Goal: Use online tool/utility

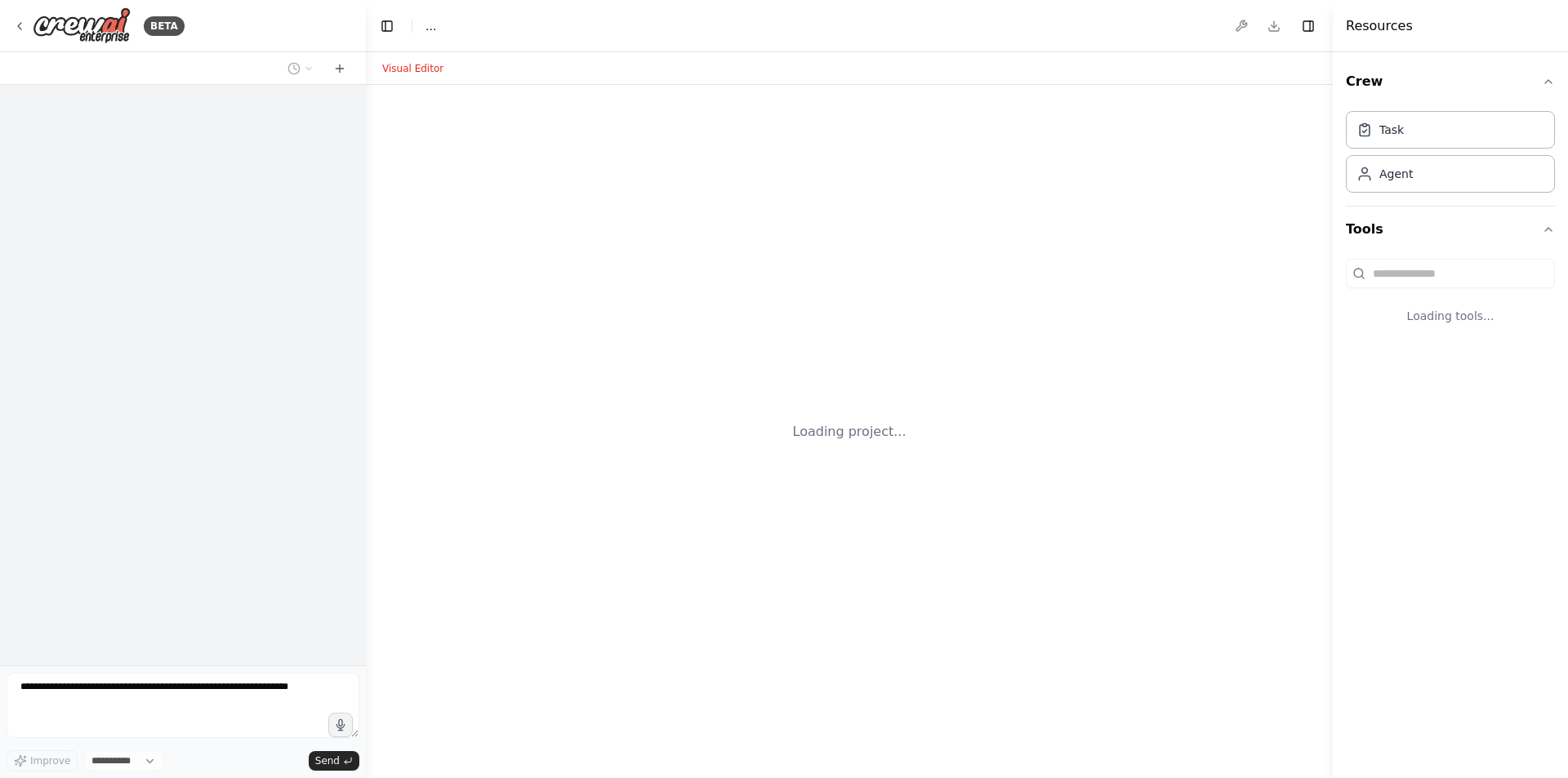
select select "****"
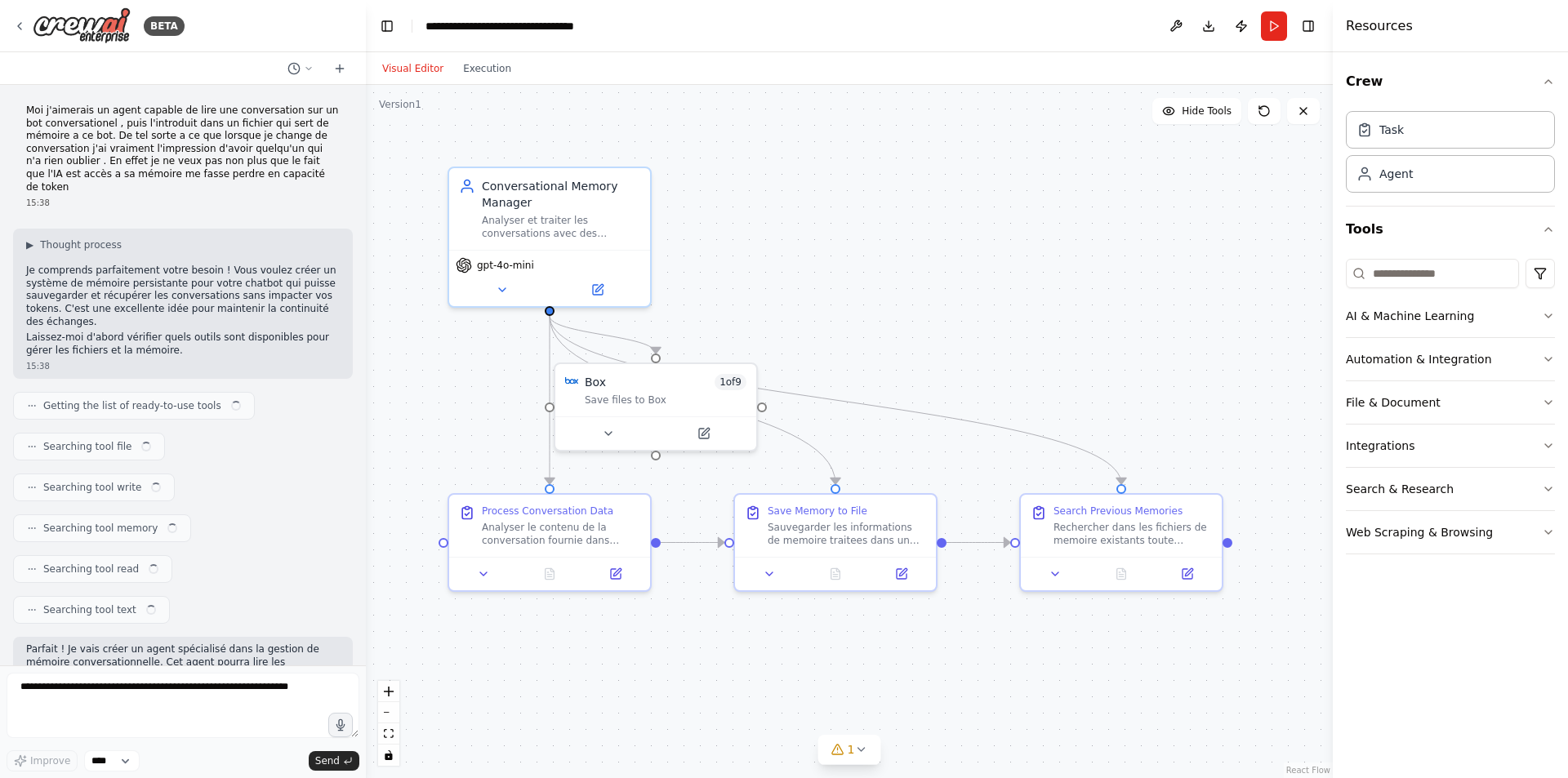
scroll to position [1418, 0]
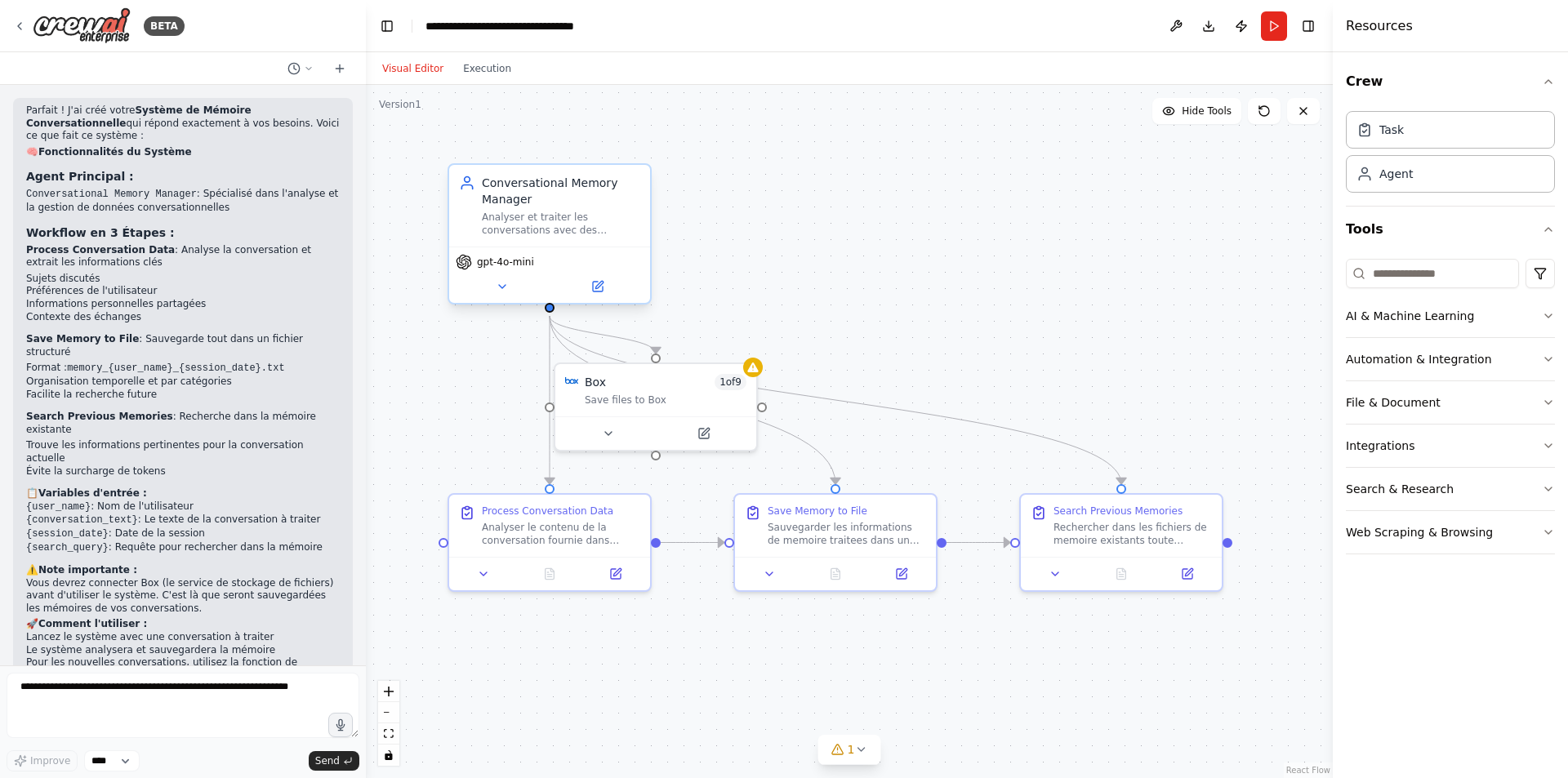
click at [492, 264] on span "gpt-4o-mini" at bounding box center [505, 262] width 57 height 13
click at [500, 286] on icon at bounding box center [502, 287] width 6 height 4
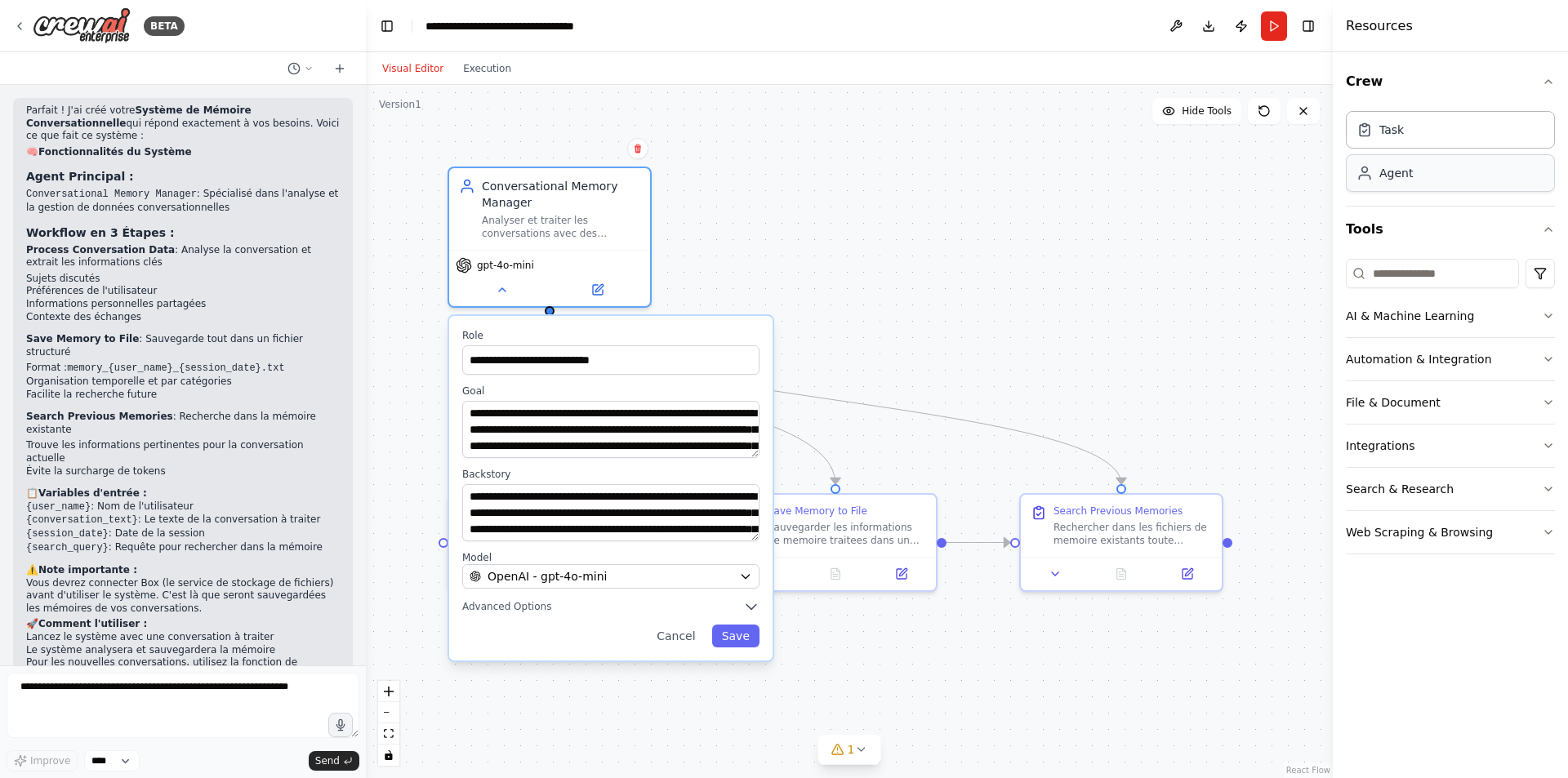
click at [1426, 181] on div "Agent" at bounding box center [1451, 173] width 209 height 38
click at [1418, 137] on div "Task" at bounding box center [1451, 128] width 209 height 38
click at [900, 250] on div ".deletable-edge-delete-btn { width: 20px; height: 20px; border: 0px solid #ffff…" at bounding box center [849, 432] width 967 height 694
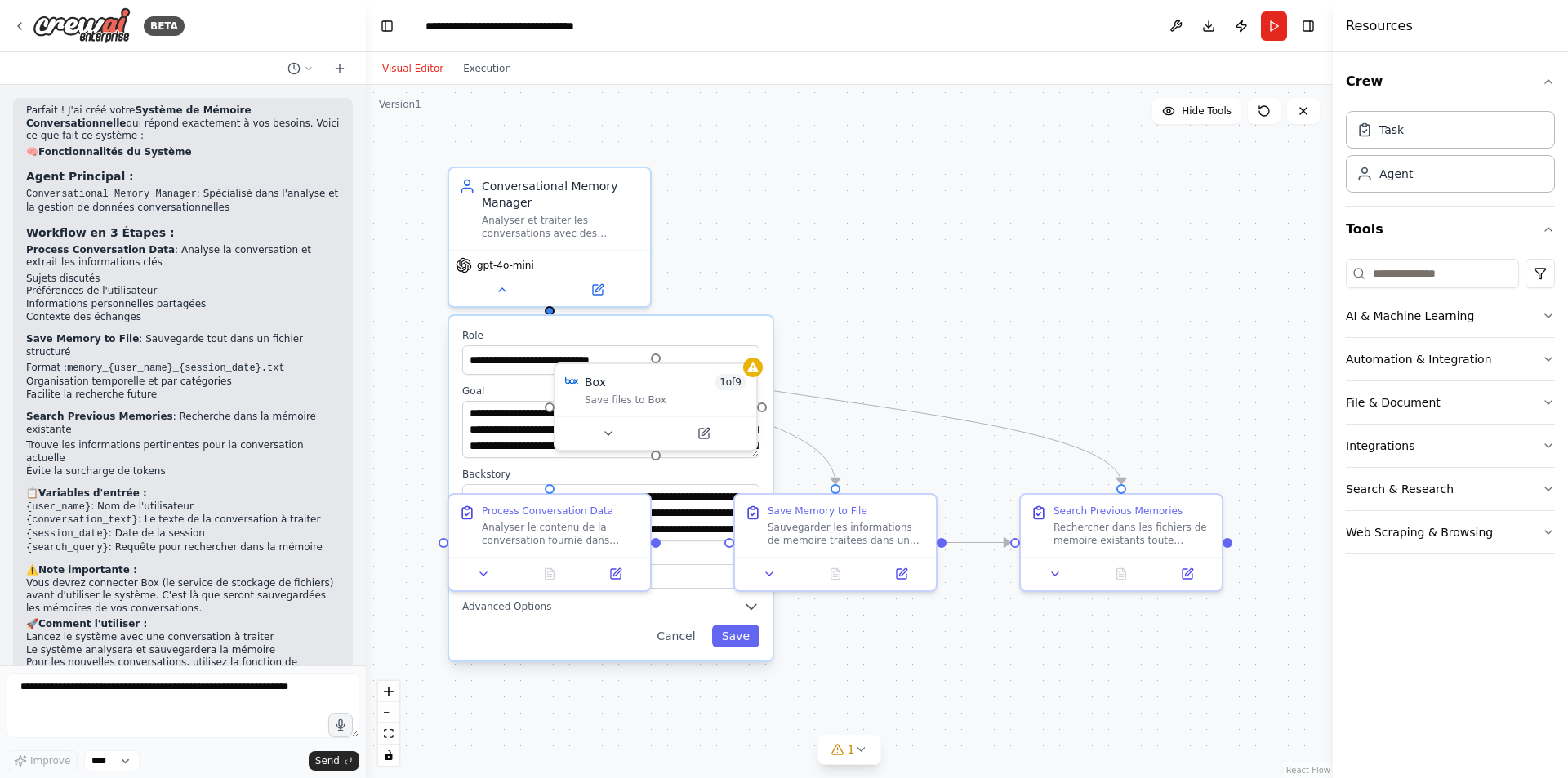
click at [899, 251] on div ".deletable-edge-delete-btn { width: 20px; height: 20px; border: 0px solid #ffff…" at bounding box center [849, 432] width 967 height 694
click at [589, 687] on div ".deletable-edge-delete-btn { width: 20px; height: 20px; border: 0px solid #ffff…" at bounding box center [849, 432] width 967 height 694
click at [952, 682] on div ".deletable-edge-delete-btn { width: 20px; height: 20px; border: 0px solid #ffff…" at bounding box center [849, 432] width 967 height 694
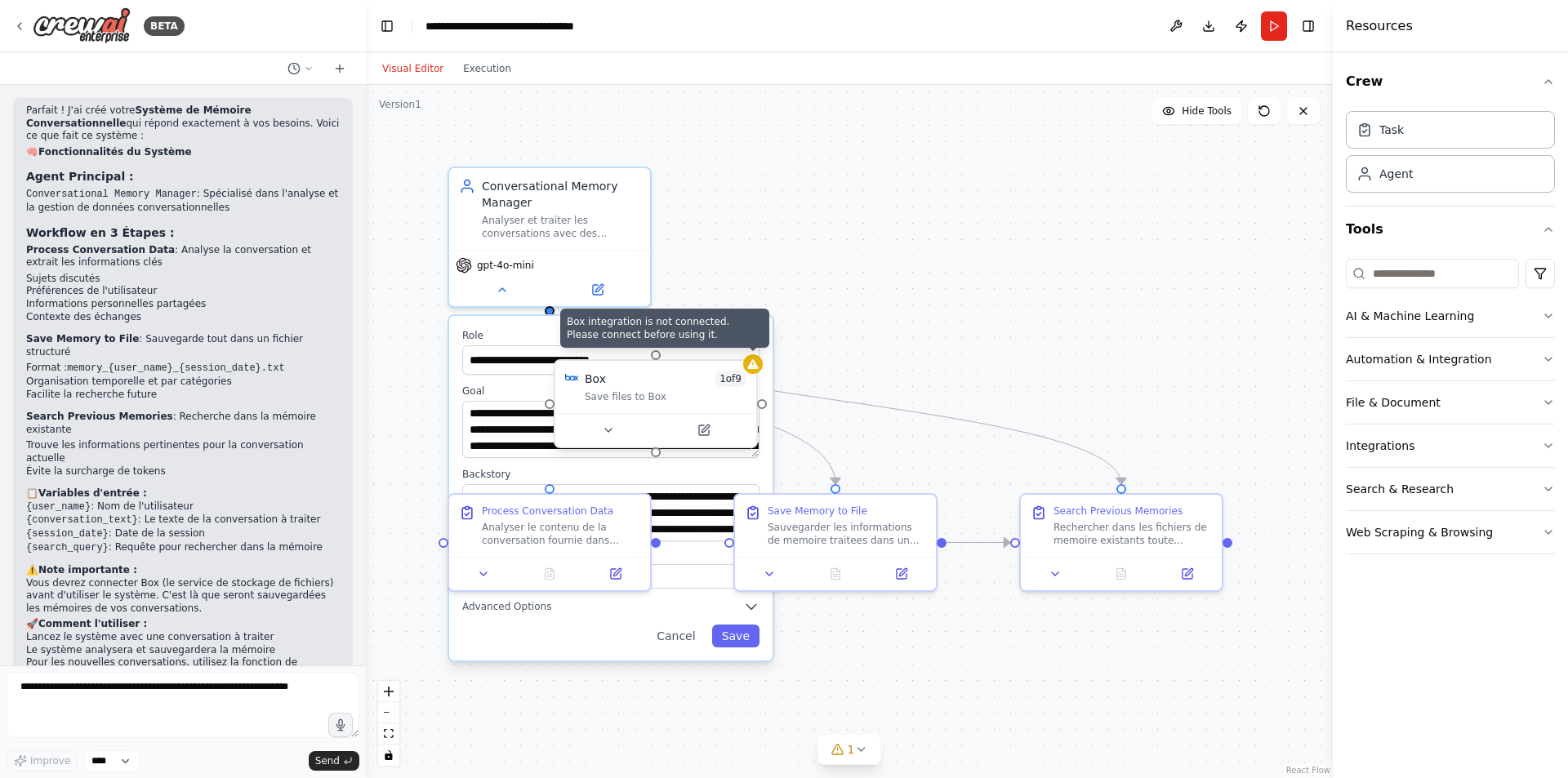
click at [750, 367] on icon at bounding box center [752, 364] width 10 height 10
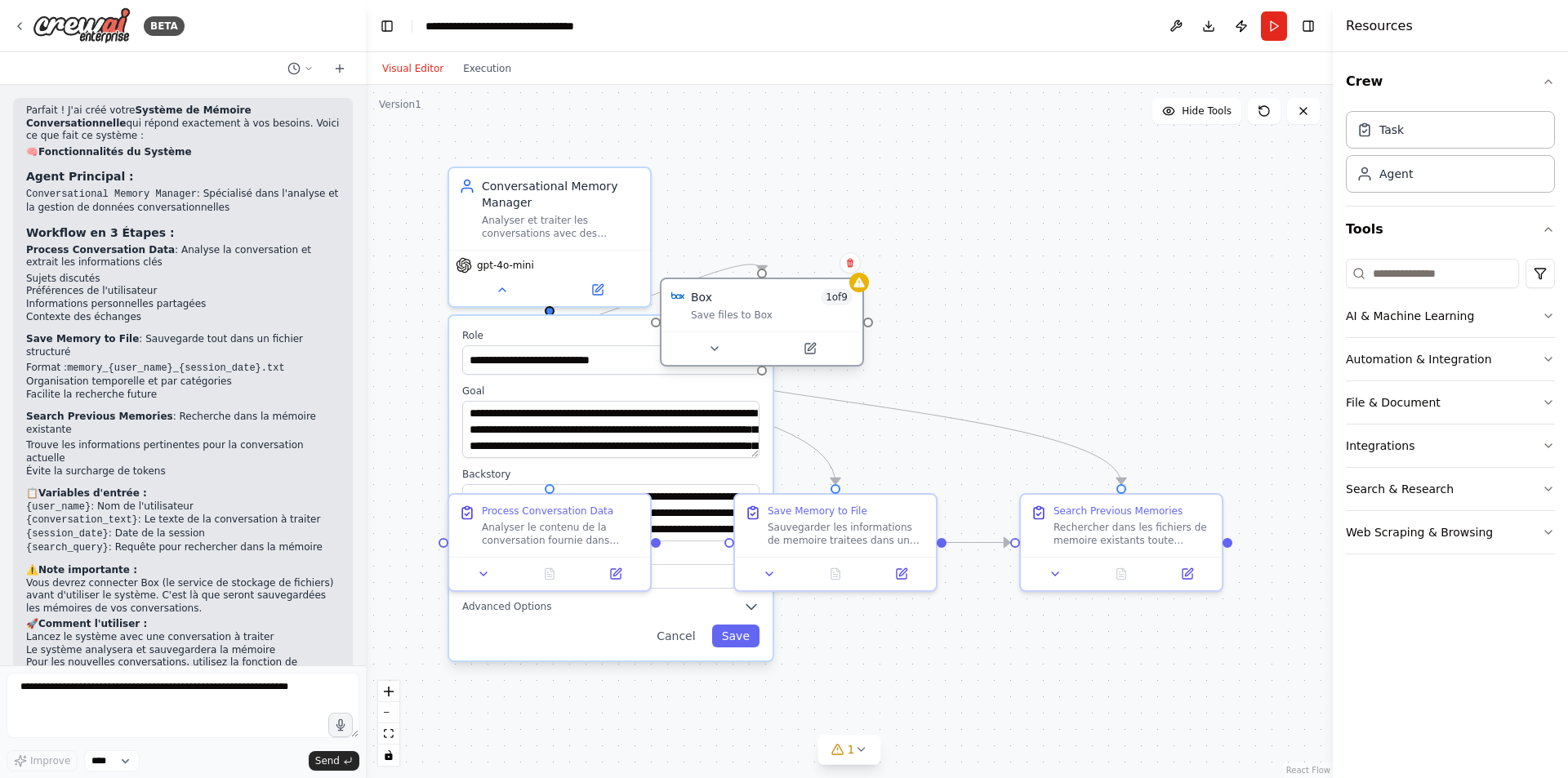
drag, startPoint x: 698, startPoint y: 372, endPoint x: 808, endPoint y: 289, distance: 137.8
click at [808, 289] on div "Box 1 of 9" at bounding box center [772, 298] width 162 height 17
